Goal: Task Accomplishment & Management: Complete application form

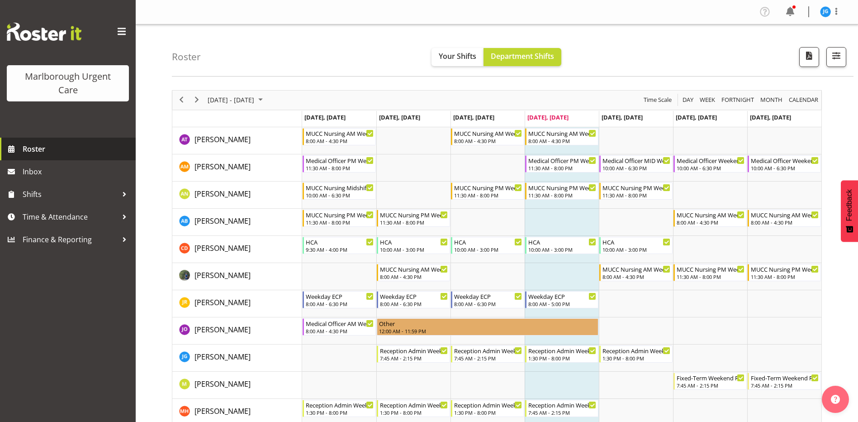
click at [27, 147] on span "Roster" at bounding box center [77, 149] width 109 height 14
click at [266, 99] on span "October 2025" at bounding box center [260, 99] width 11 height 11
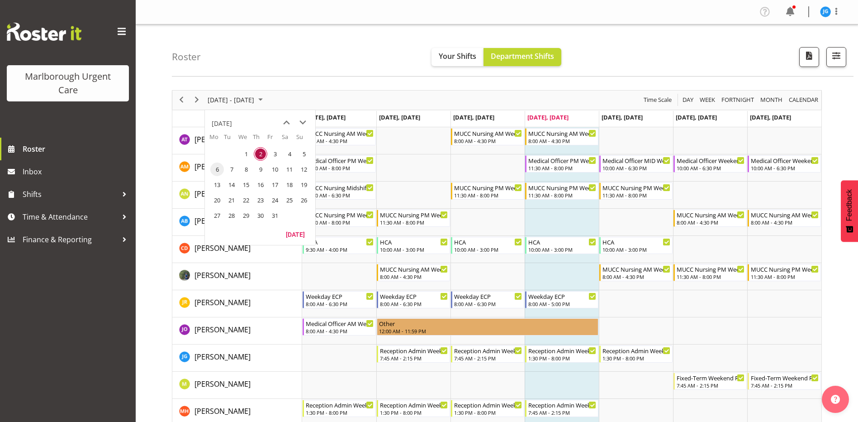
click at [218, 167] on span "6" at bounding box center [217, 169] width 14 height 14
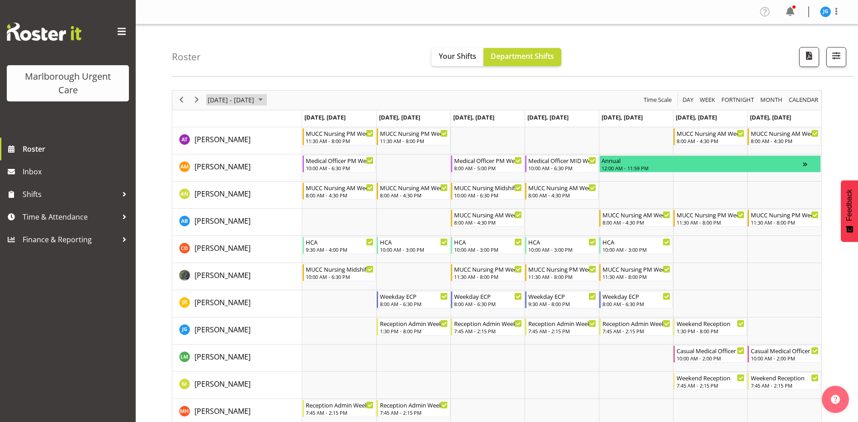
click at [240, 99] on span "October 06 - 12, 2025" at bounding box center [231, 99] width 48 height 11
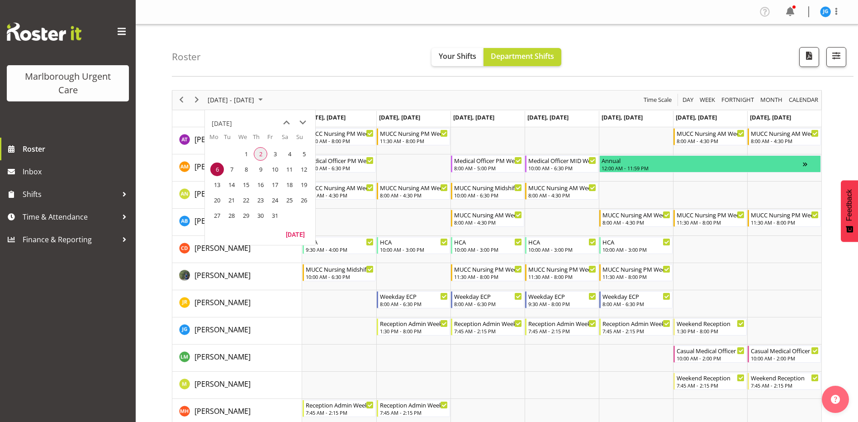
click at [261, 153] on span "2" at bounding box center [261, 154] width 14 height 14
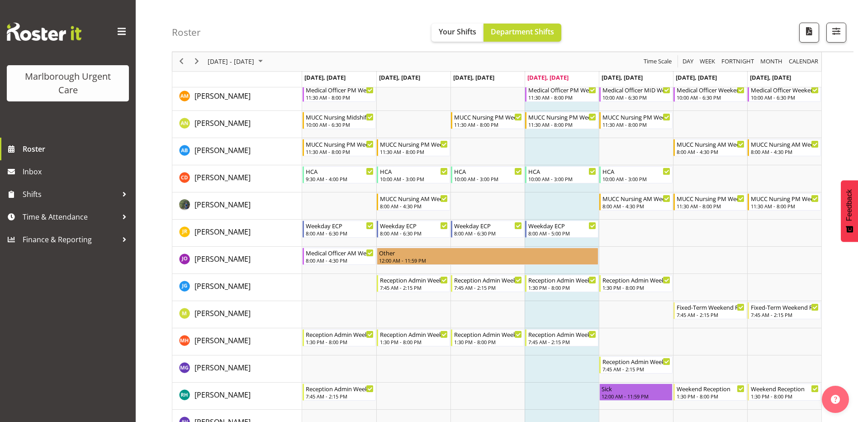
scroll to position [90, 0]
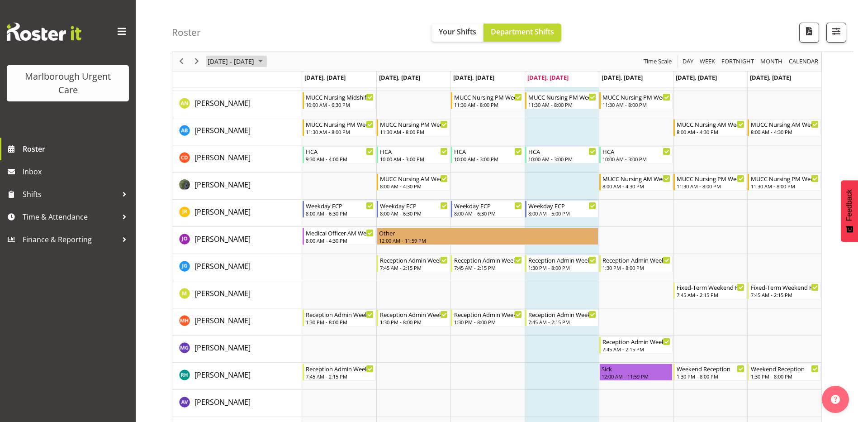
click at [255, 62] on span "[DATE] - [DATE]" at bounding box center [231, 61] width 48 height 11
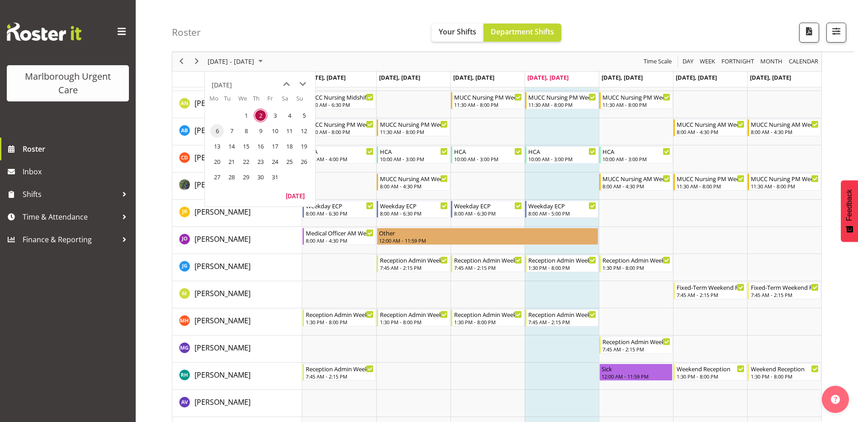
click at [218, 132] on span "6" at bounding box center [217, 131] width 14 height 14
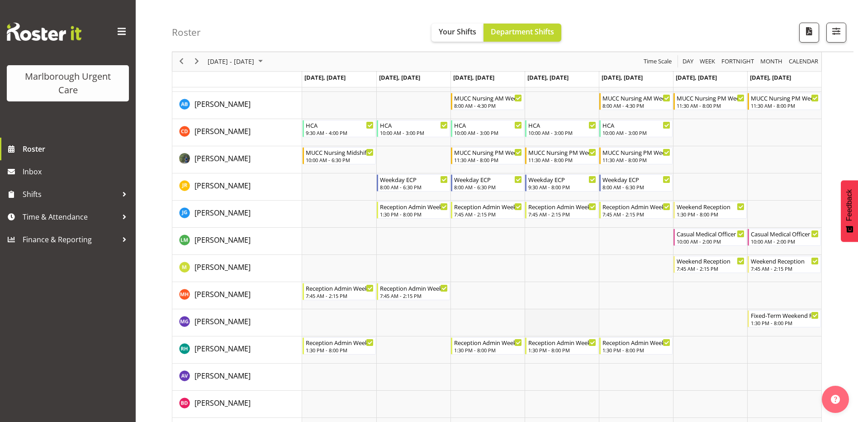
scroll to position [136, 0]
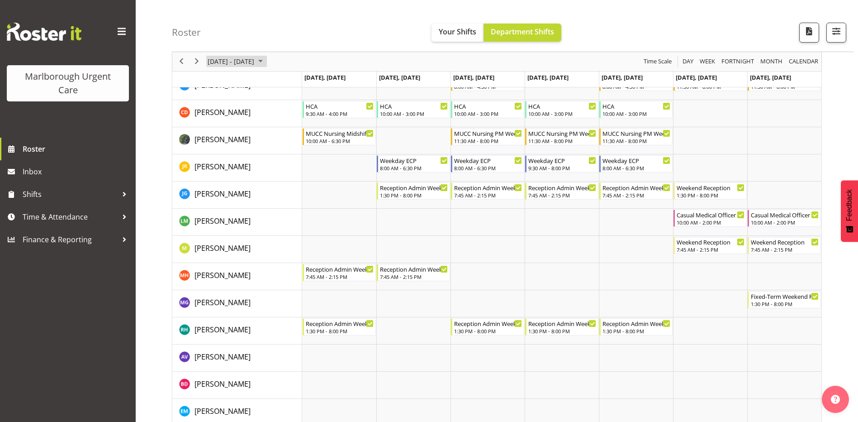
click at [266, 60] on span "October 2025" at bounding box center [260, 61] width 11 height 11
click at [255, 61] on span "October 06 - 12, 2025" at bounding box center [231, 61] width 48 height 11
click at [218, 147] on span "13" at bounding box center [217, 146] width 14 height 14
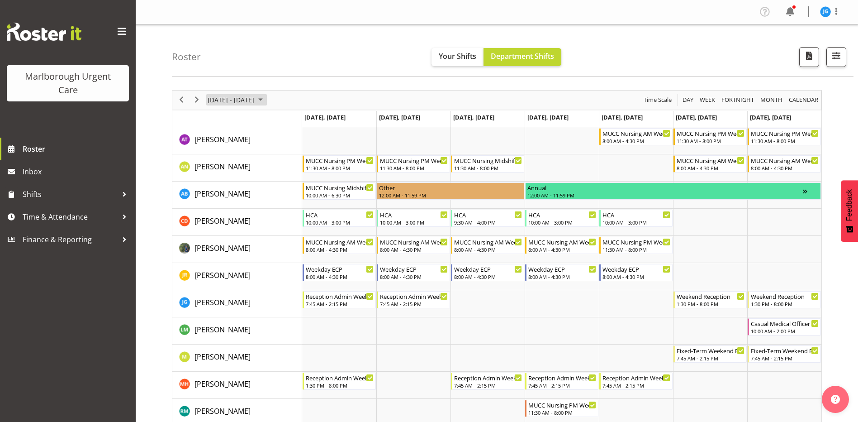
click at [247, 97] on span "October 13 - 19, 2025" at bounding box center [231, 99] width 48 height 11
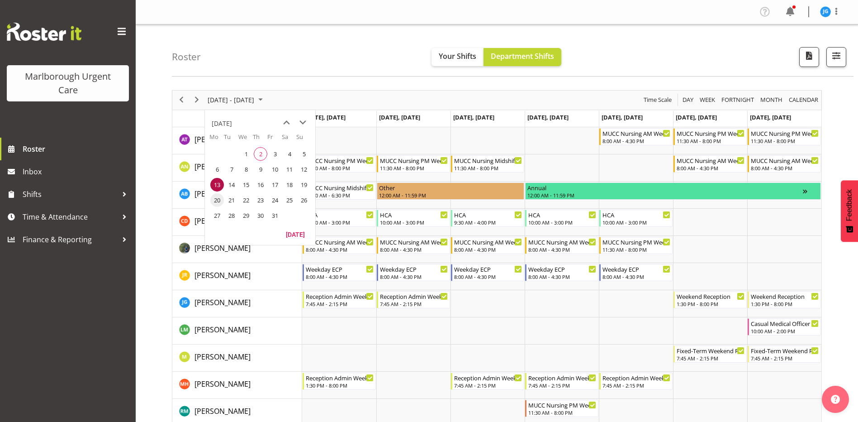
click at [218, 197] on span "20" at bounding box center [217, 200] width 14 height 14
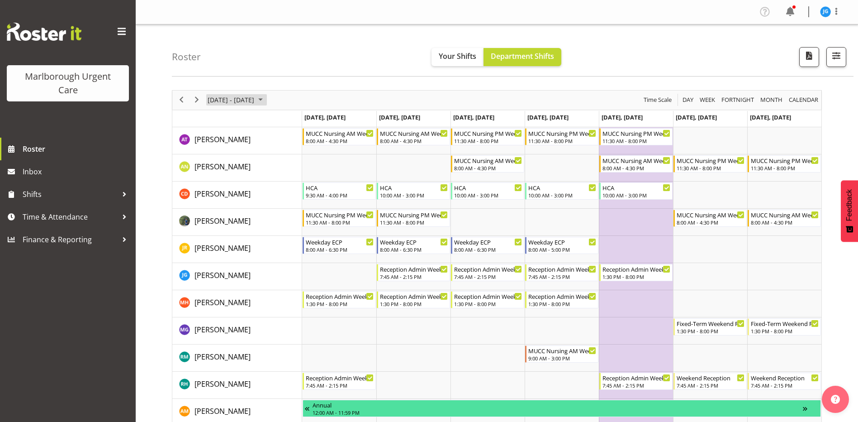
click at [252, 102] on span "October 20 - 26, 2025" at bounding box center [231, 99] width 48 height 11
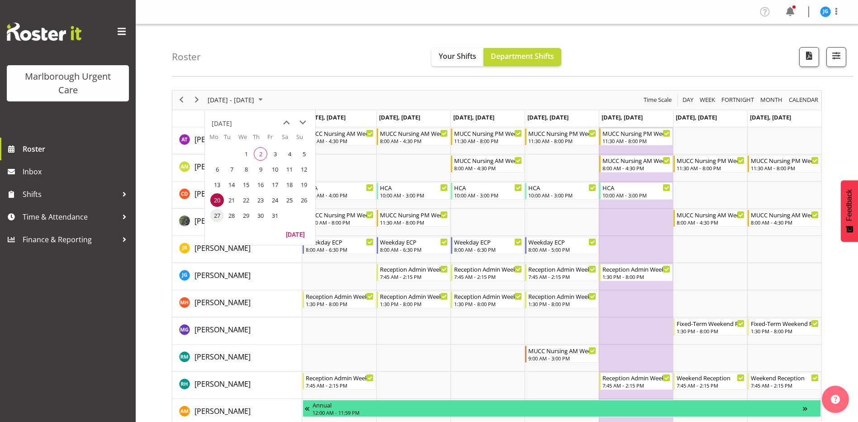
click at [219, 213] on span "27" at bounding box center [217, 216] width 14 height 14
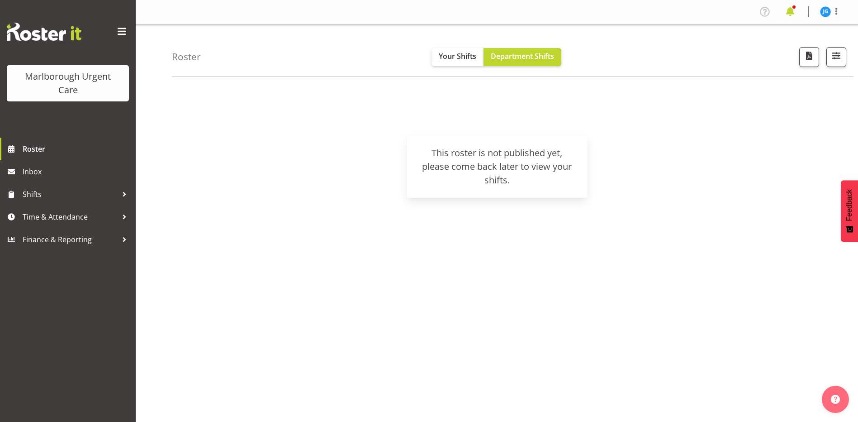
click at [792, 12] on span at bounding box center [790, 12] width 14 height 14
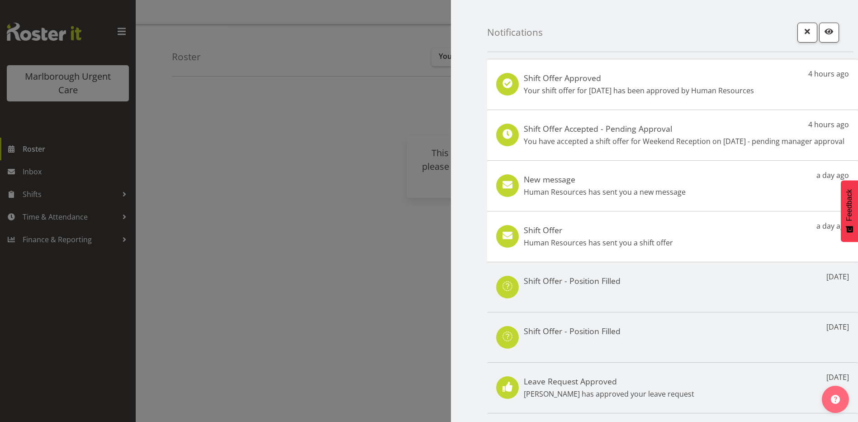
click at [348, 104] on div at bounding box center [429, 211] width 858 height 422
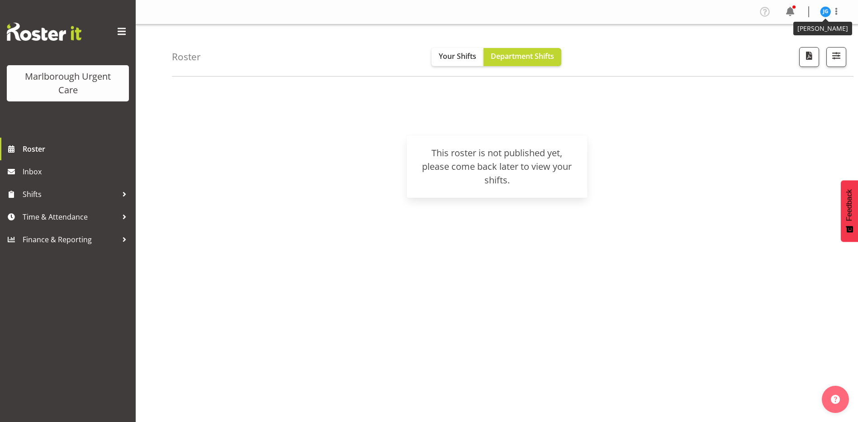
click at [824, 12] on img at bounding box center [825, 11] width 11 height 11
click at [780, 48] on link "Log Out" at bounding box center [798, 47] width 87 height 16
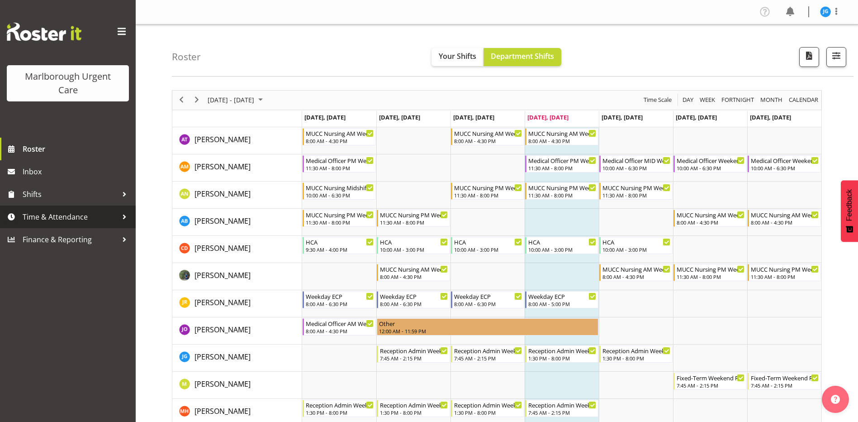
click at [49, 215] on span "Time & Attendance" at bounding box center [70, 217] width 95 height 14
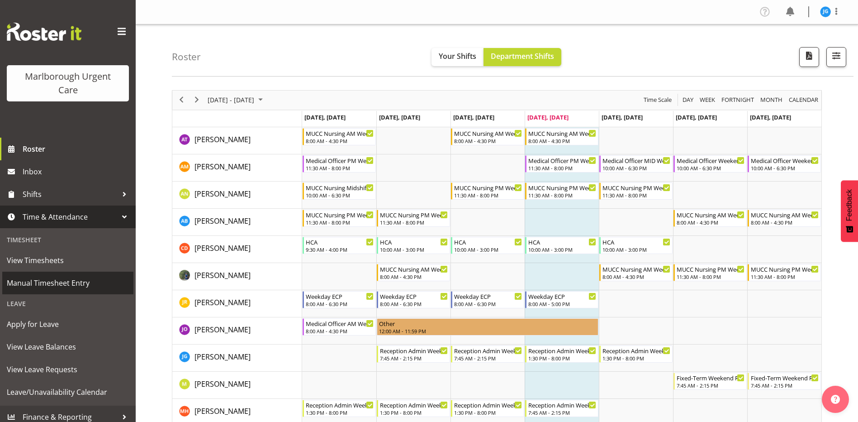
click at [41, 283] on span "Manual Timesheet Entry" at bounding box center [68, 283] width 122 height 14
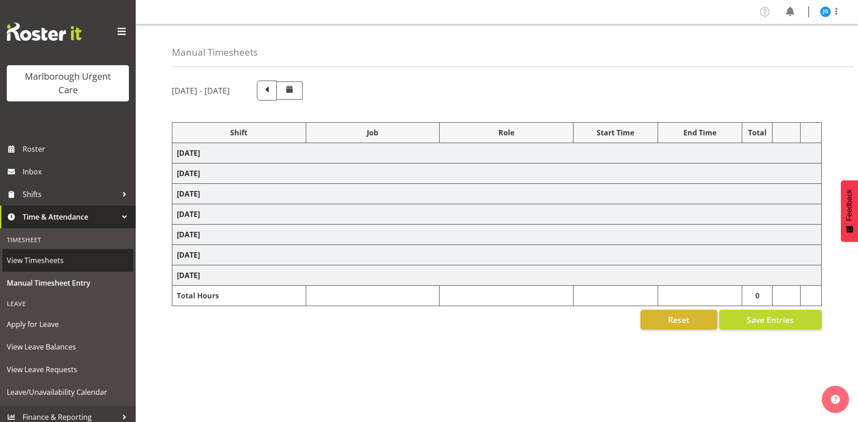
select select "81204"
select select "81205"
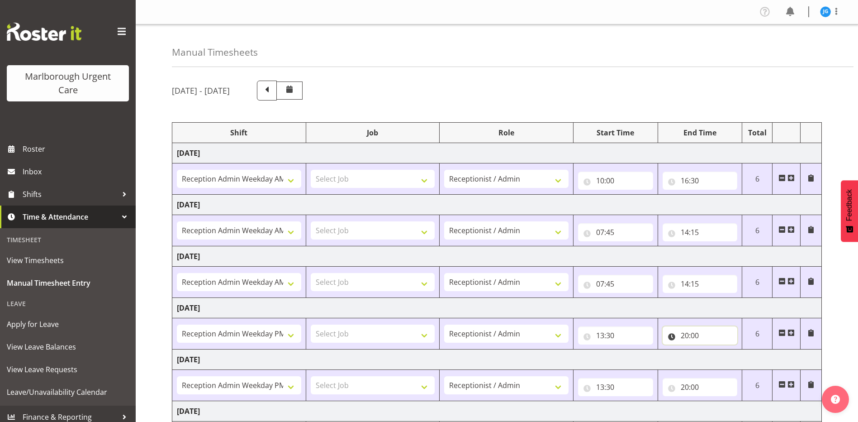
click at [694, 334] on input "20:00" at bounding box center [700, 335] width 75 height 18
click at [745, 357] on select "00 01 02 03 04 05 06 07 08 09 10 11 12 13 14 15 16 17 18 19 20 21 22 23 24 25 2…" at bounding box center [748, 359] width 20 height 18
select select "15"
click at [738, 350] on select "00 01 02 03 04 05 06 07 08 09 10 11 12 13 14 15 16 17 18 19 20 21 22 23 24 25 2…" at bounding box center [748, 359] width 20 height 18
type input "20:15"
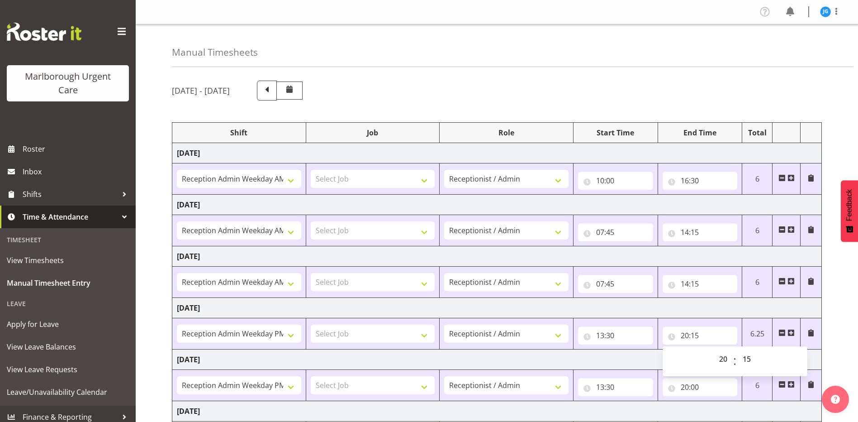
click at [839, 324] on div "September 29th - October 5th 2025 Shift Job Role Start Time End Time Total Mond…" at bounding box center [515, 314] width 686 height 481
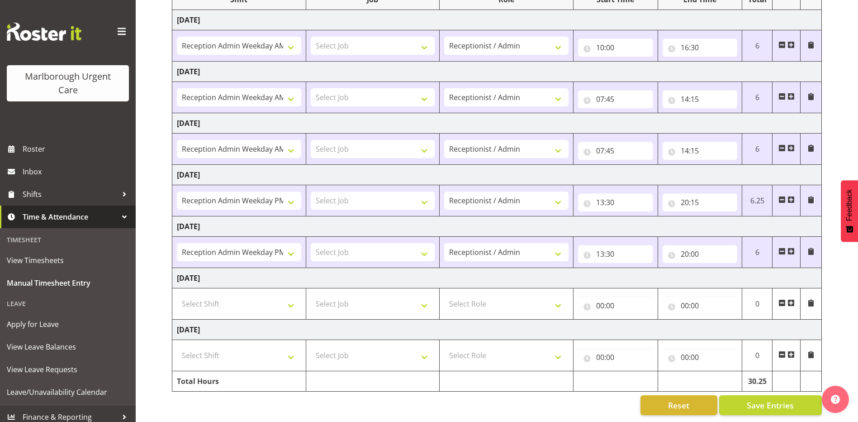
scroll to position [140, 0]
click at [695, 197] on input "20:15" at bounding box center [700, 202] width 75 height 18
click at [748, 217] on select "00 01 02 03 04 05 06 07 08 09 10 11 12 13 14 15 16 17 18 19 20 21 22 23 24 25 2…" at bounding box center [748, 226] width 20 height 18
select select "30"
click at [738, 217] on select "00 01 02 03 04 05 06 07 08 09 10 11 12 13 14 15 16 17 18 19 20 21 22 23 24 25 2…" at bounding box center [748, 226] width 20 height 18
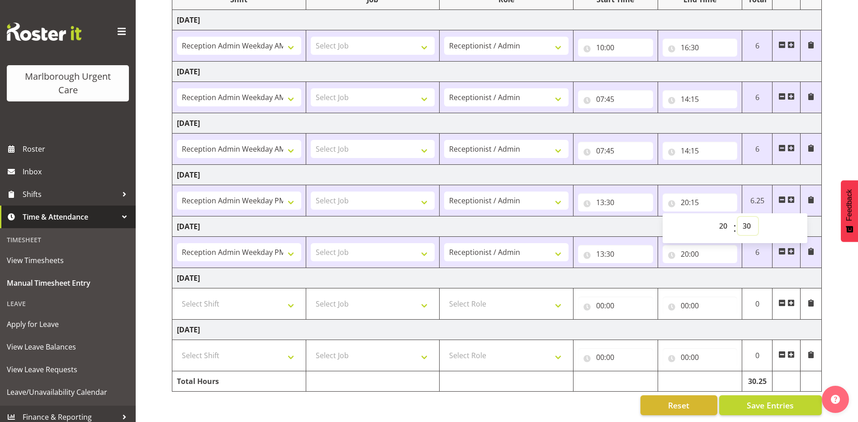
type input "20:30"
click at [640, 217] on td "Friday 3rd October 2025" at bounding box center [497, 226] width 650 height 20
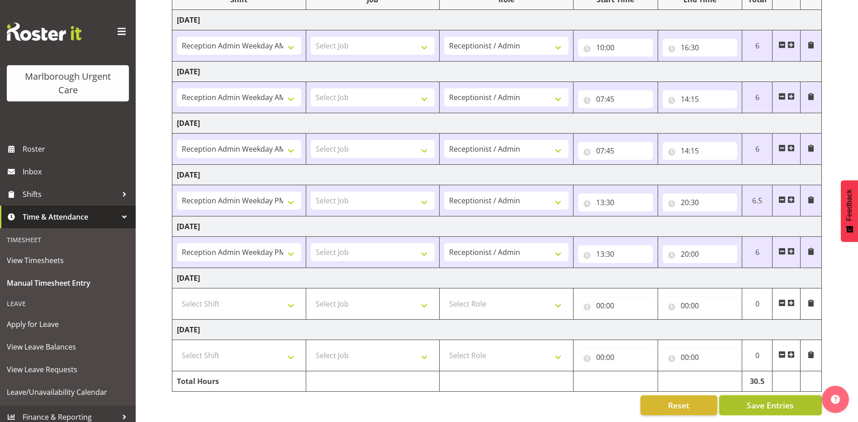
click at [761, 399] on span "Save Entries" at bounding box center [770, 405] width 47 height 12
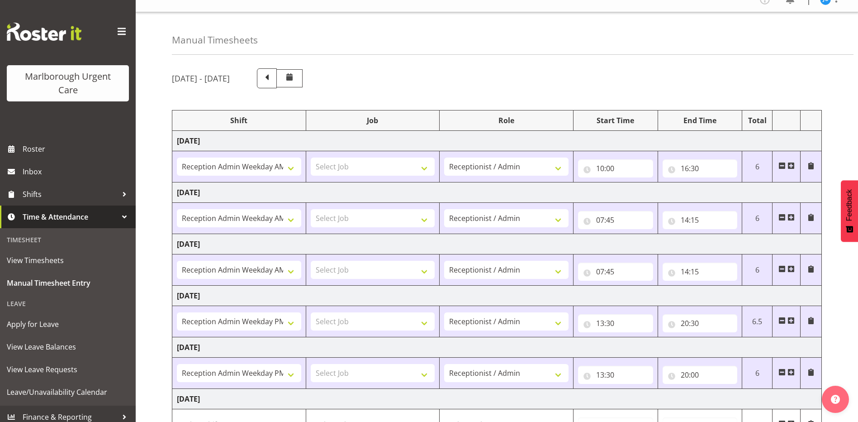
scroll to position [0, 0]
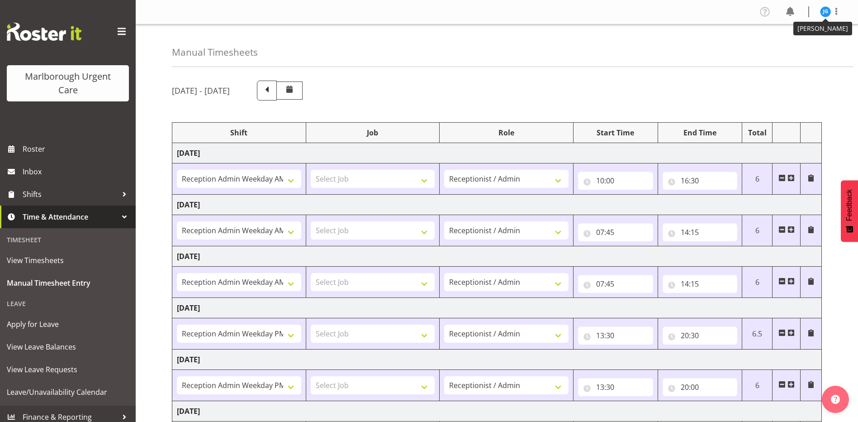
click at [824, 12] on img at bounding box center [825, 11] width 11 height 11
click at [792, 48] on link "Log Out" at bounding box center [798, 47] width 87 height 16
